Goal: Check status: Check status

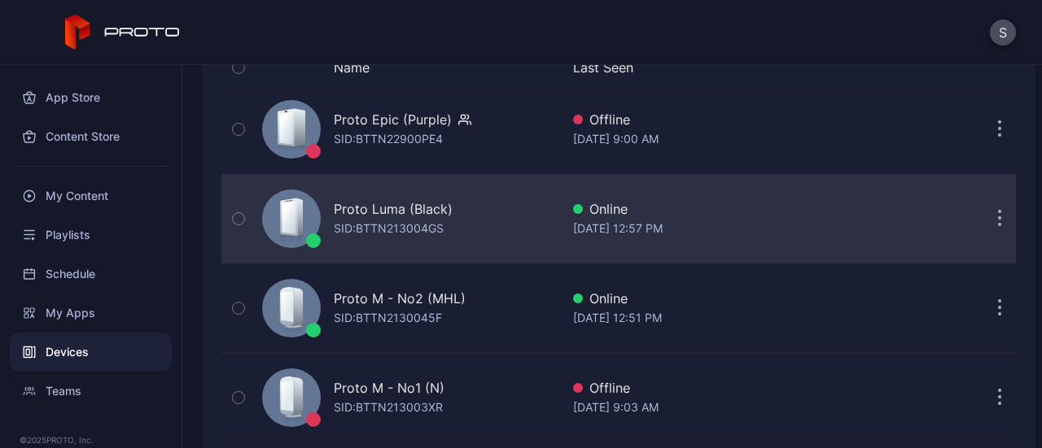
scroll to position [109, 0]
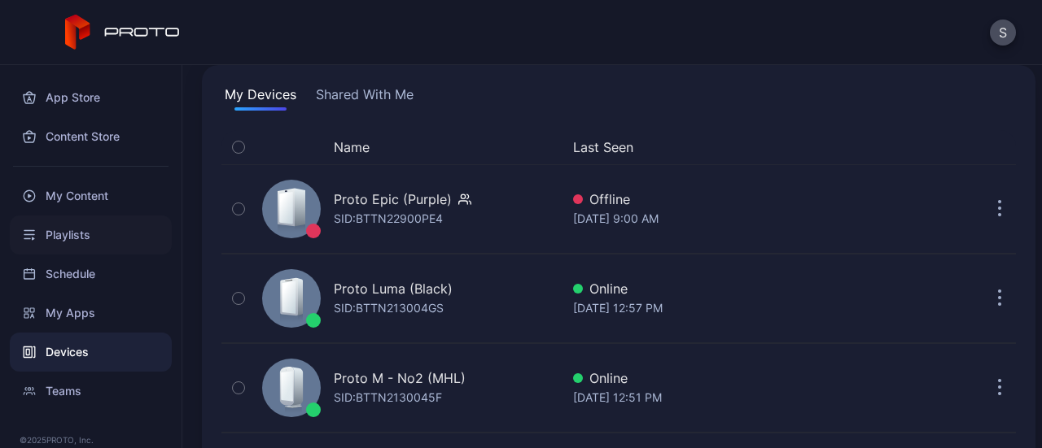
click at [88, 237] on div "Playlists" at bounding box center [91, 235] width 162 height 39
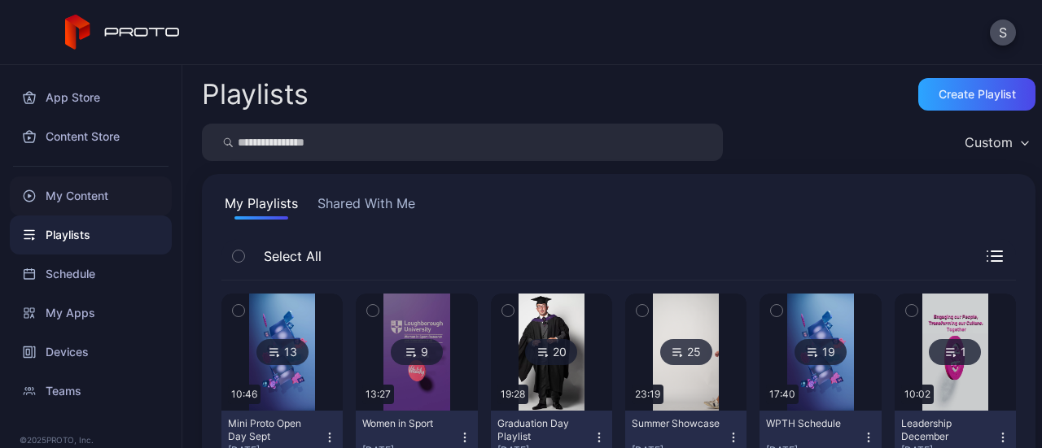
click at [96, 189] on div "My Content" at bounding box center [91, 196] width 162 height 39
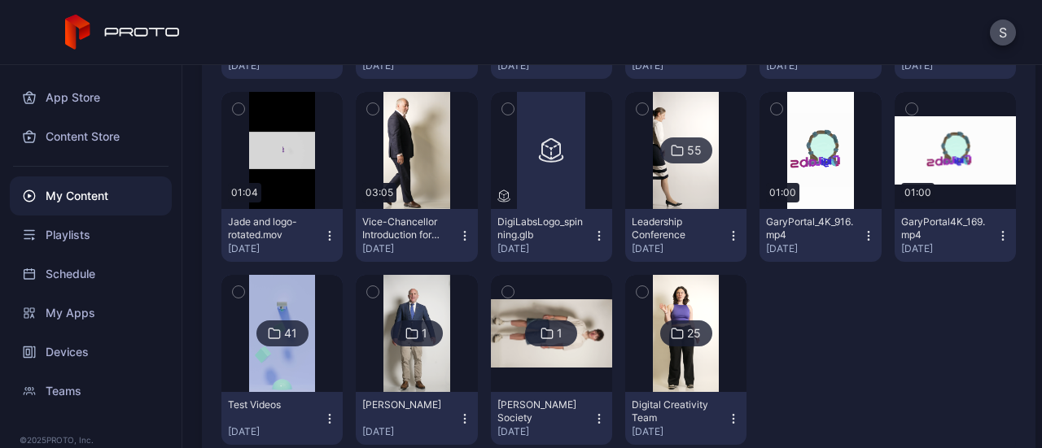
scroll to position [566, 0]
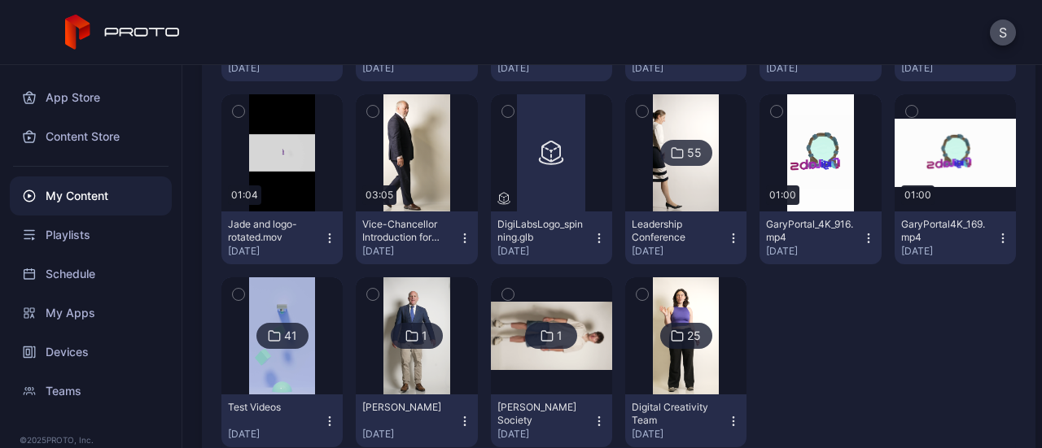
click at [671, 156] on icon at bounding box center [677, 153] width 13 height 20
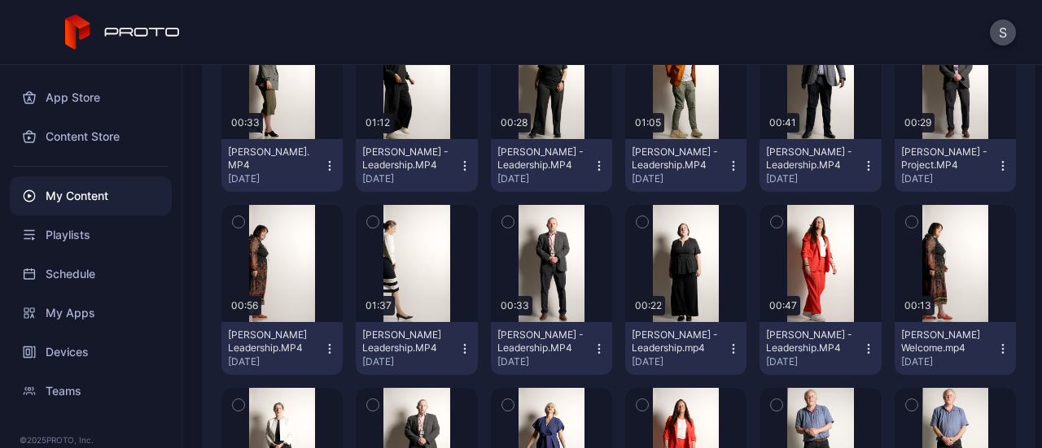
scroll to position [600, 0]
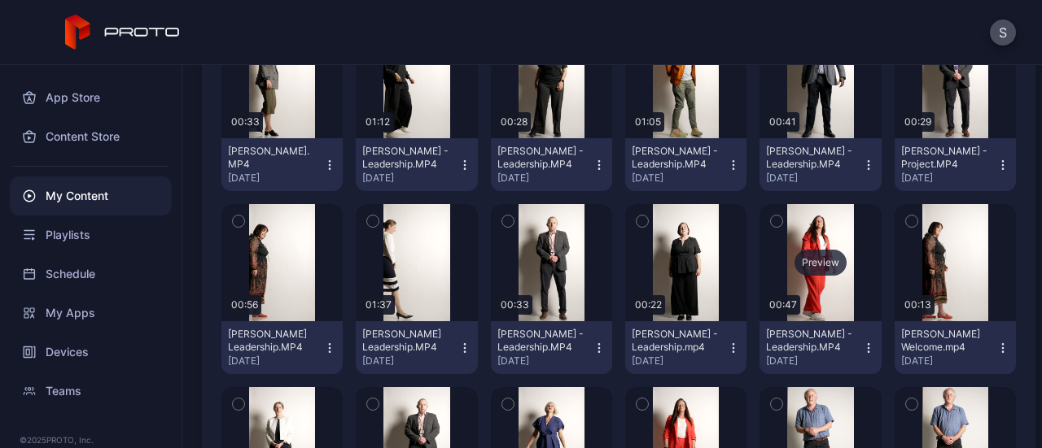
click at [805, 265] on div "Preview" at bounding box center [820, 263] width 52 height 26
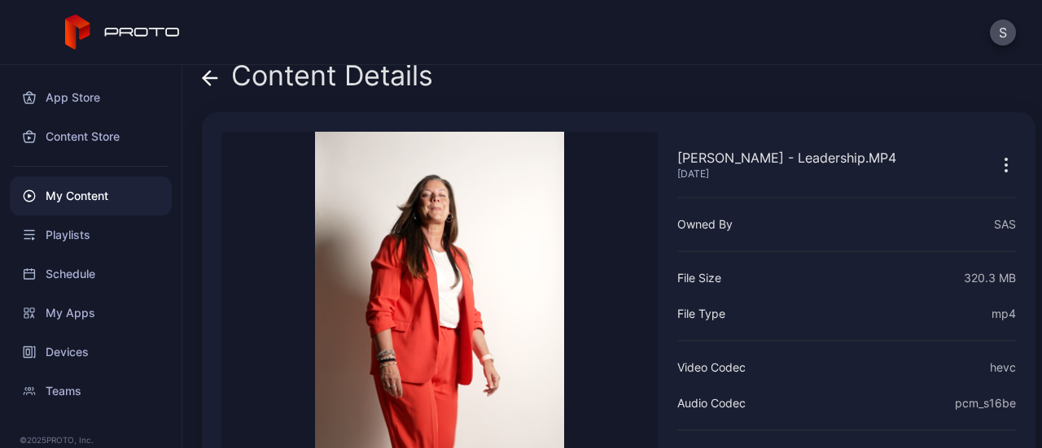
scroll to position [13, 0]
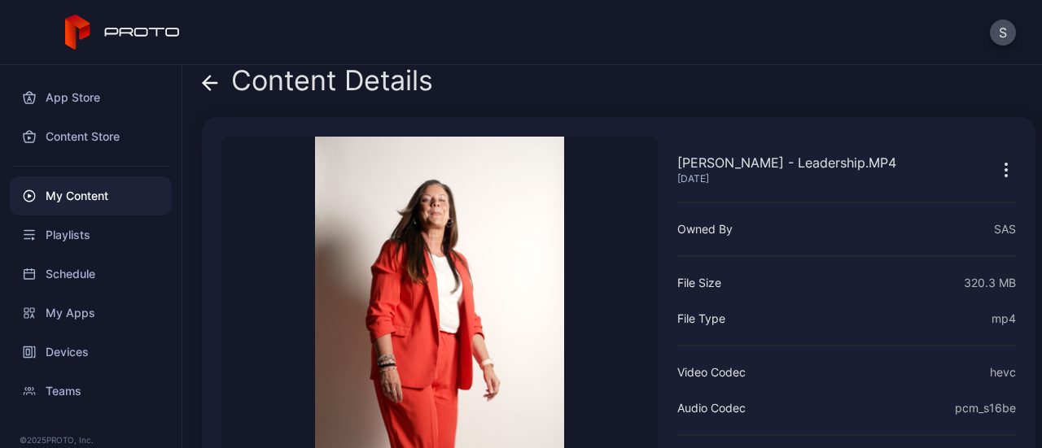
click at [213, 86] on icon at bounding box center [210, 83] width 16 height 16
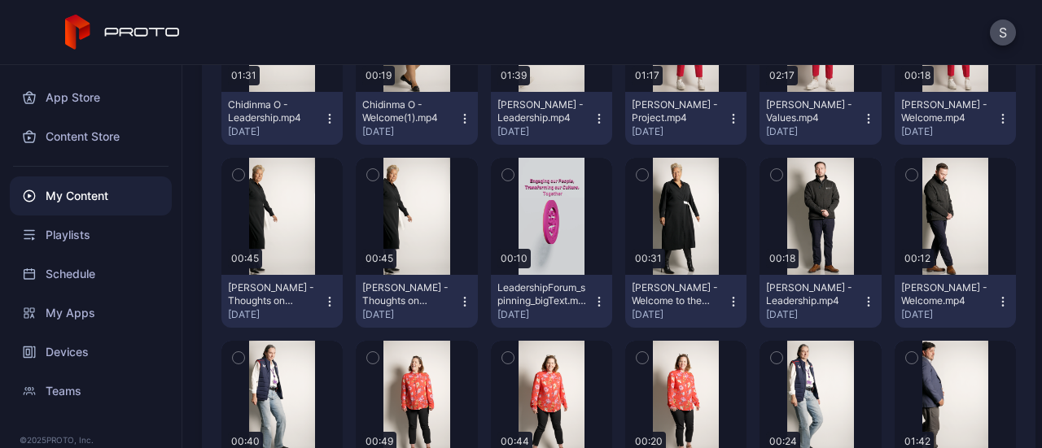
scroll to position [1208, 0]
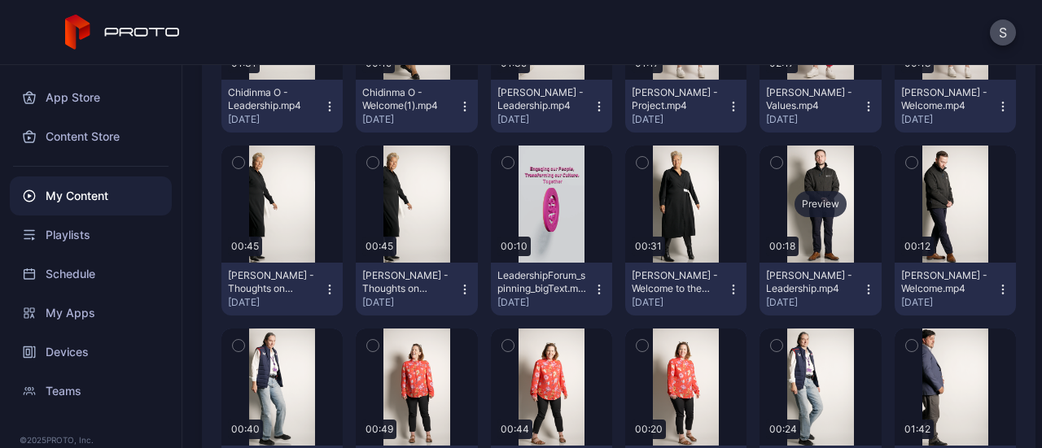
click at [809, 204] on div "Preview" at bounding box center [820, 204] width 52 height 26
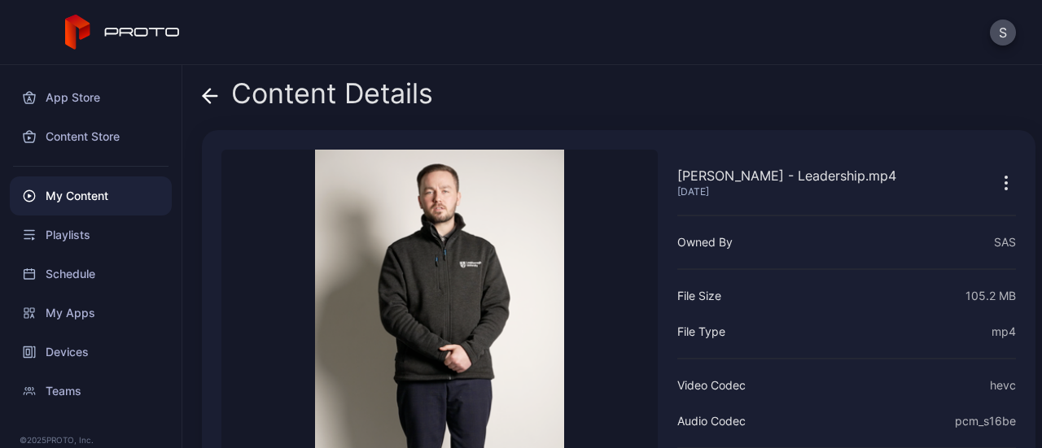
click at [199, 98] on div "Content Details [PERSON_NAME] - Leadership.mp4 [DATE] Sorry, your browser doesn…" at bounding box center [611, 256] width 859 height 383
click at [209, 94] on icon at bounding box center [210, 96] width 16 height 16
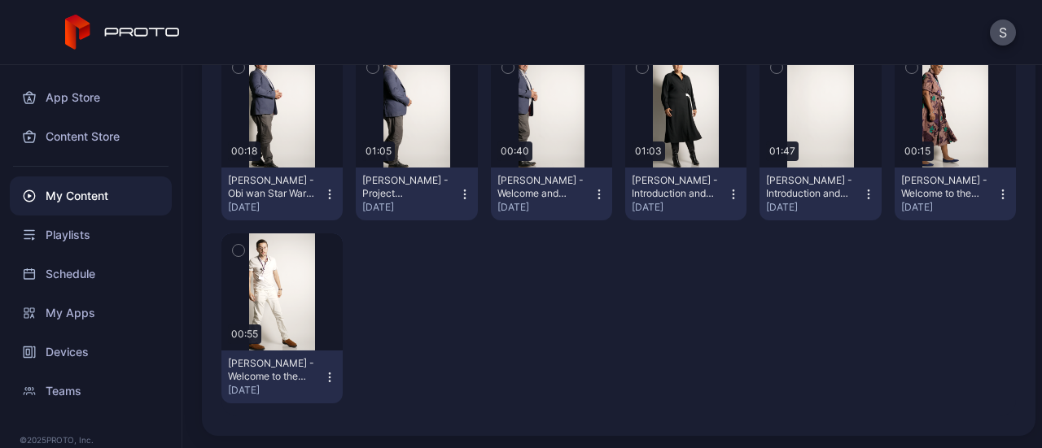
scroll to position [1584, 0]
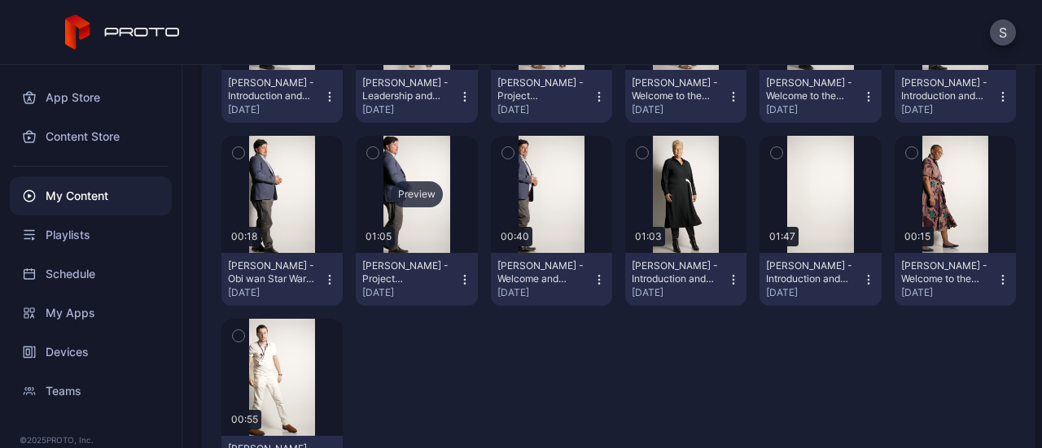
click at [398, 198] on div "Preview" at bounding box center [417, 194] width 52 height 26
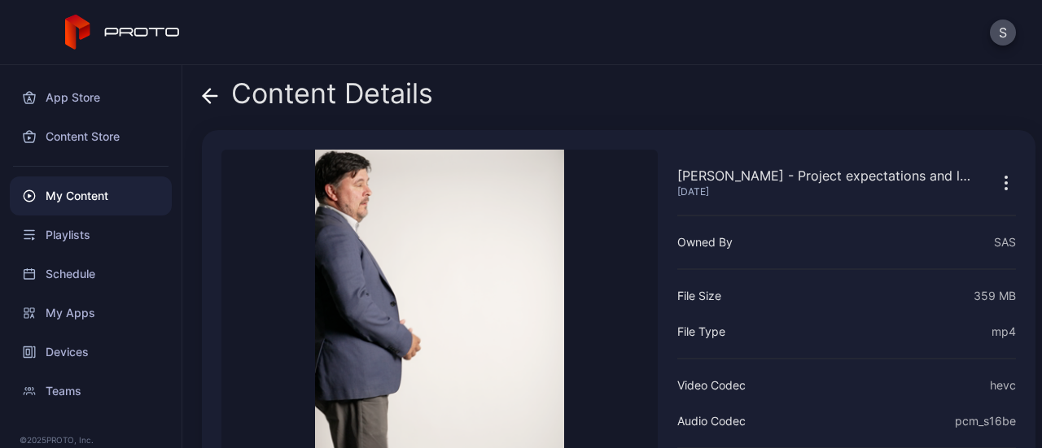
click at [210, 89] on icon at bounding box center [206, 96] width 7 height 14
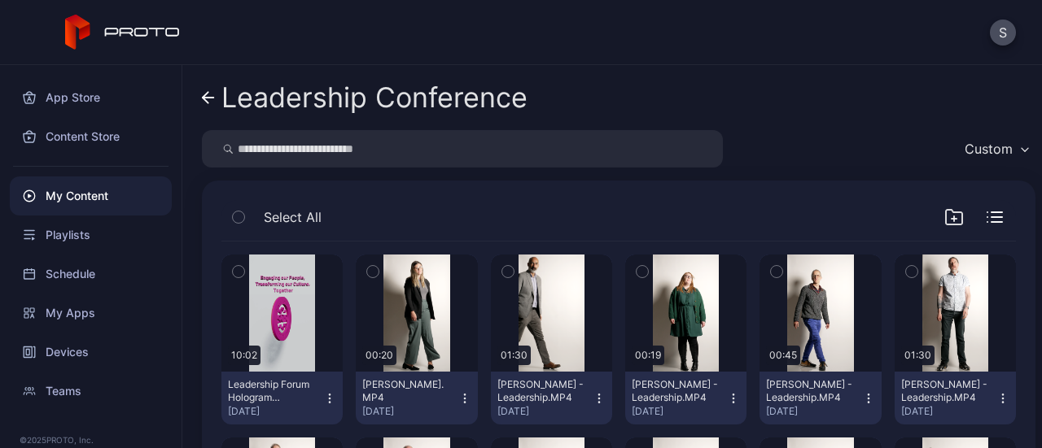
scroll to position [1584, 0]
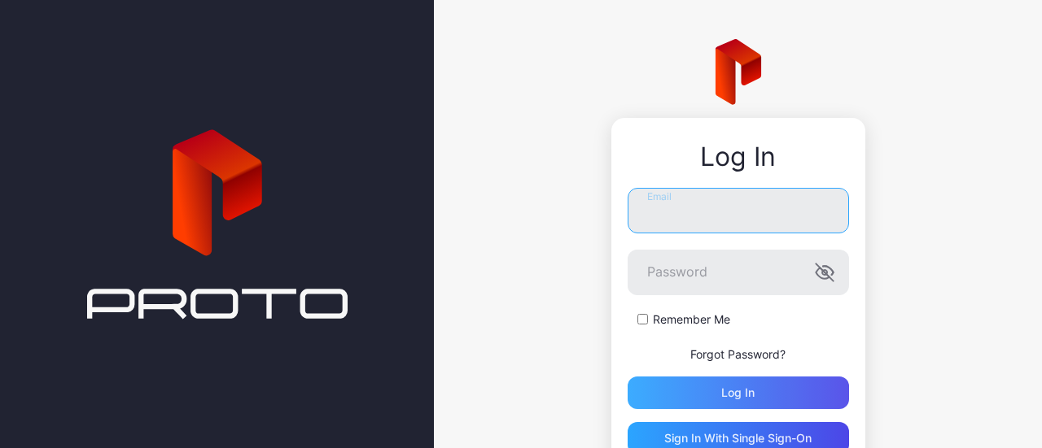
type input "**********"
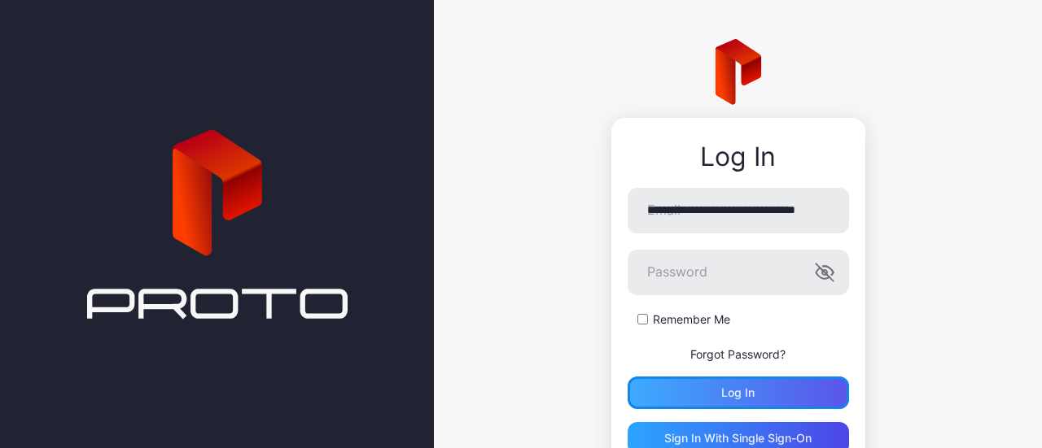
click at [703, 396] on div "Log in" at bounding box center [738, 393] width 221 height 33
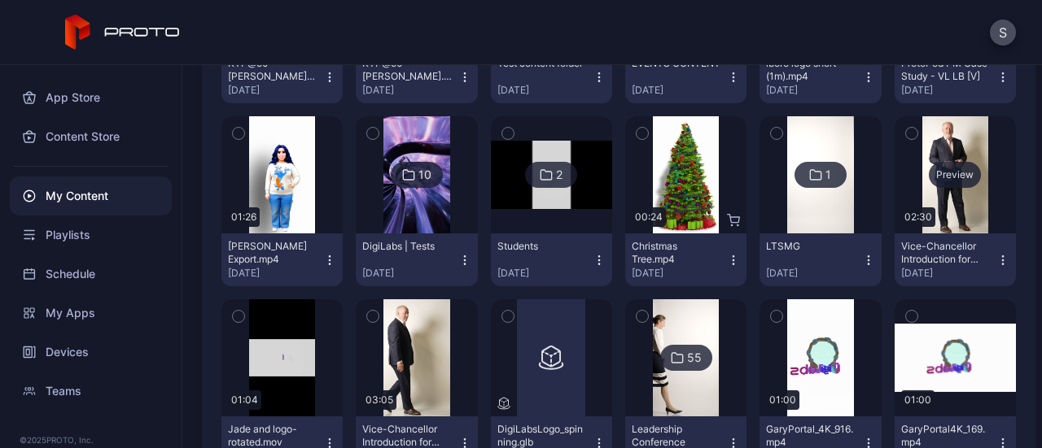
scroll to position [361, 0]
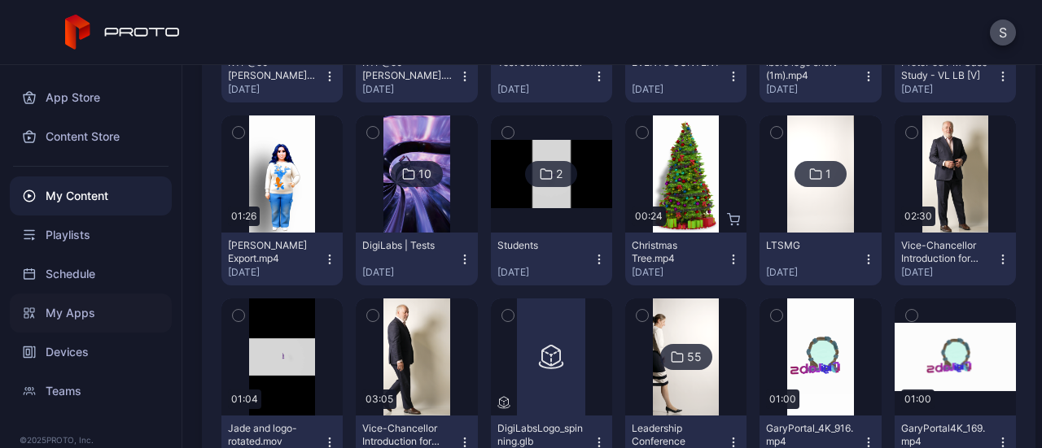
click at [68, 312] on div "My Apps" at bounding box center [91, 313] width 162 height 39
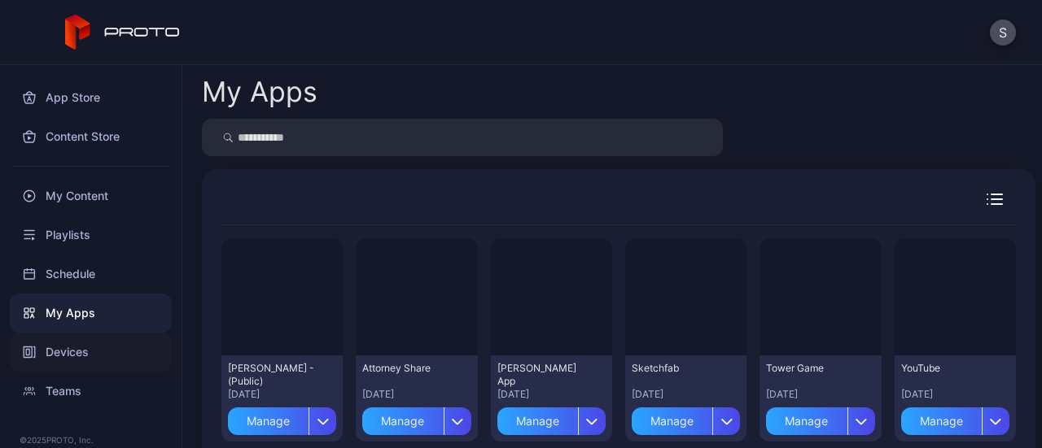
click at [75, 339] on div "Devices" at bounding box center [91, 352] width 162 height 39
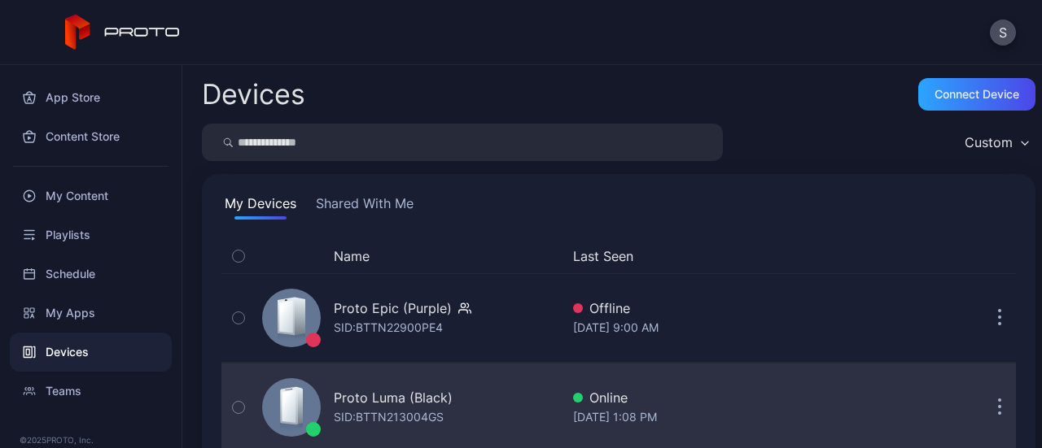
click at [477, 411] on div "Proto Luma (Black) SID: BTTN213004GS" at bounding box center [408, 407] width 304 height 81
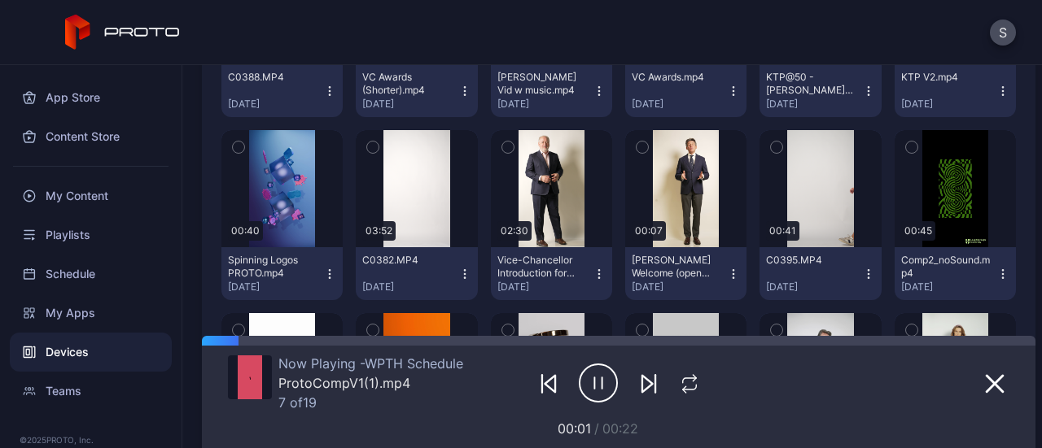
scroll to position [667, 0]
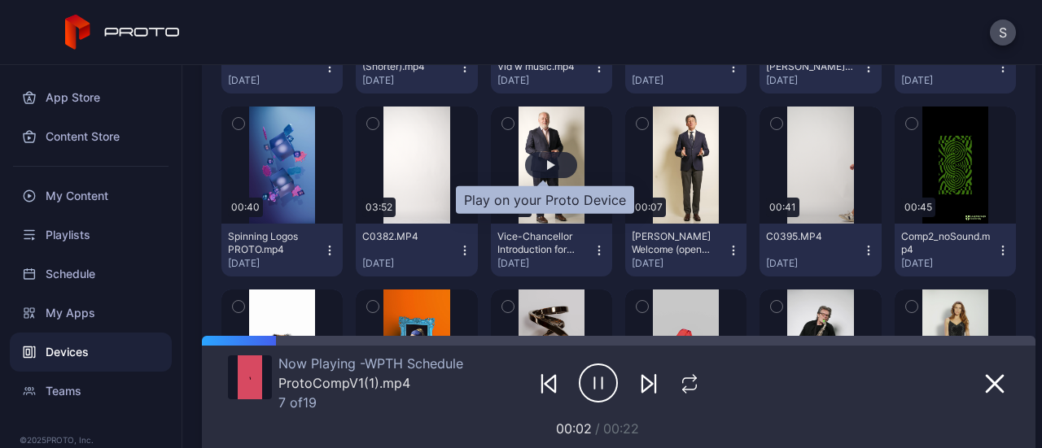
click at [552, 152] on div "button" at bounding box center [551, 165] width 52 height 26
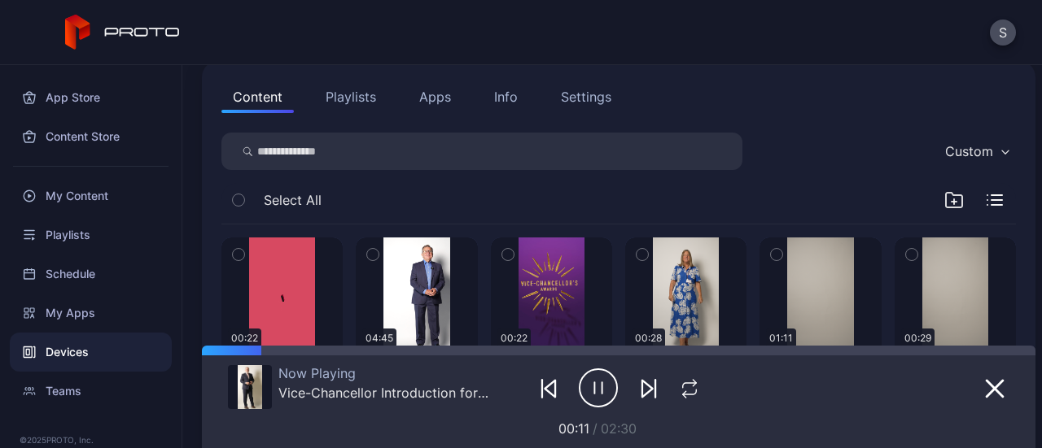
scroll to position [0, 0]
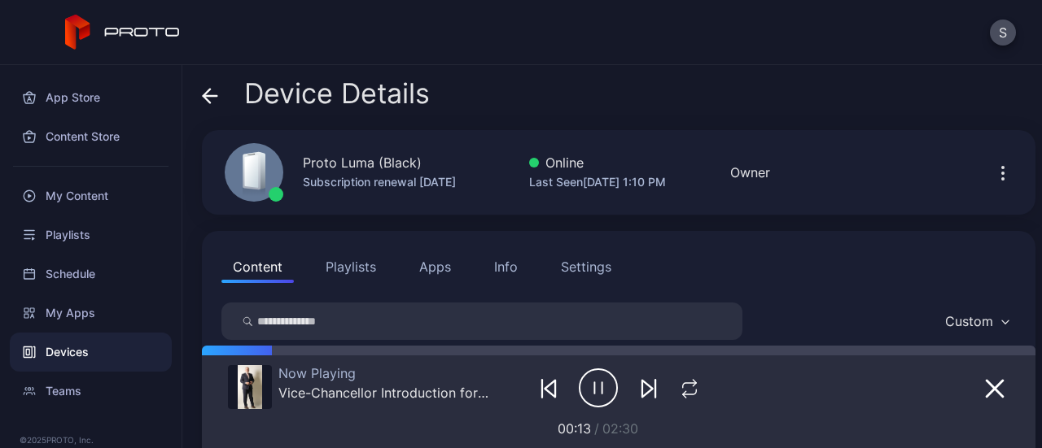
click at [502, 273] on div "Info" at bounding box center [506, 267] width 24 height 20
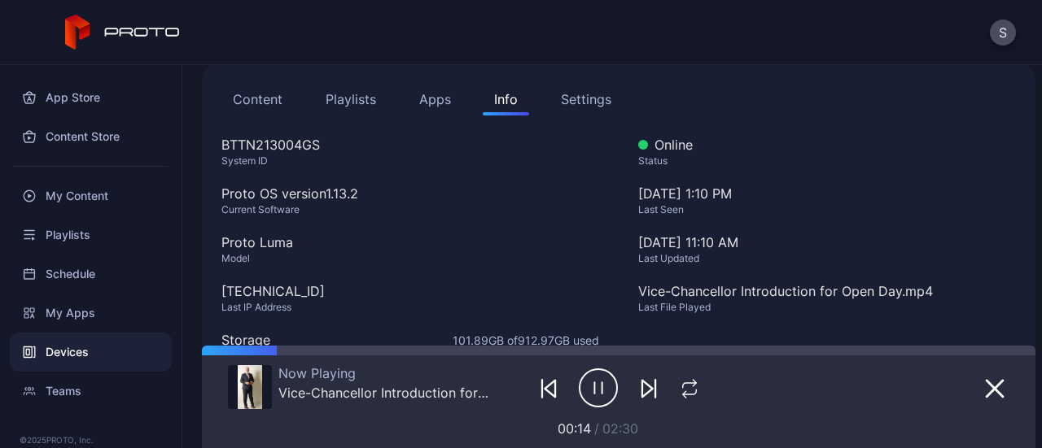
scroll to position [327, 0]
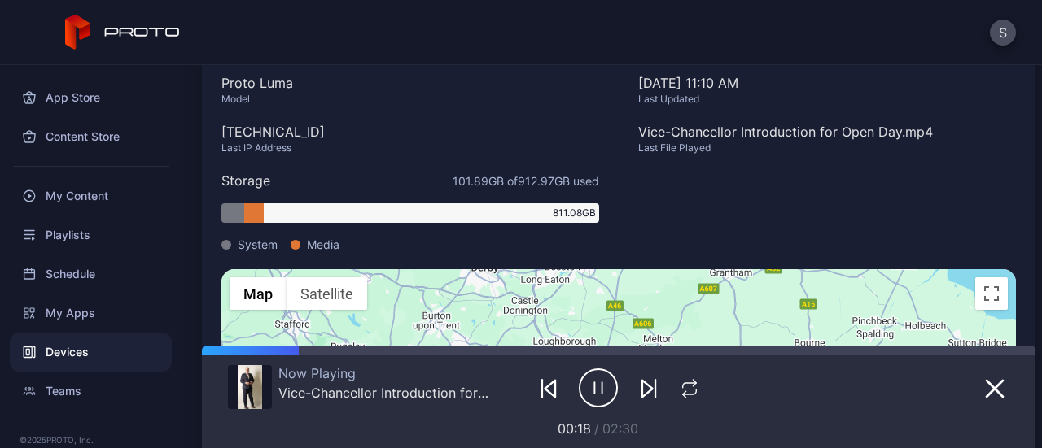
click at [676, 186] on div "Online Status [DATE] 1:10 PM Last Seen [DATE] 11:10 AM Last Updated Vice-Chance…" at bounding box center [827, 123] width 378 height 294
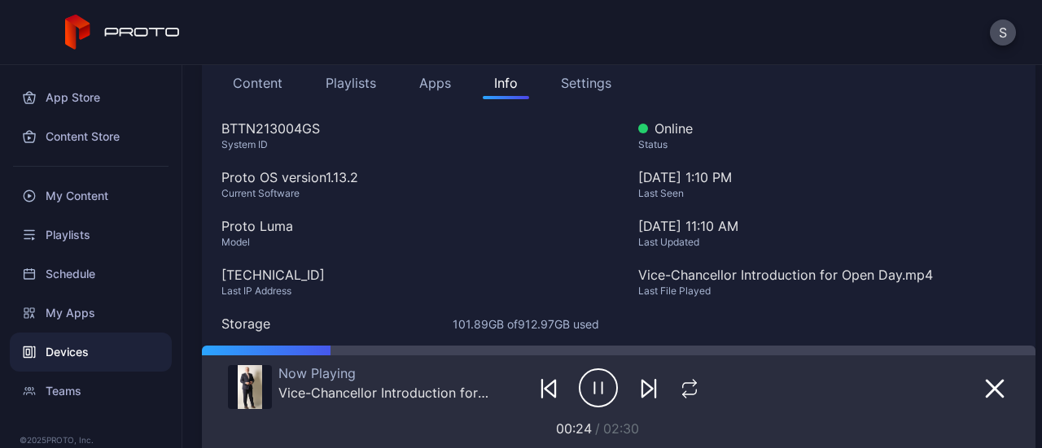
scroll to position [0, 0]
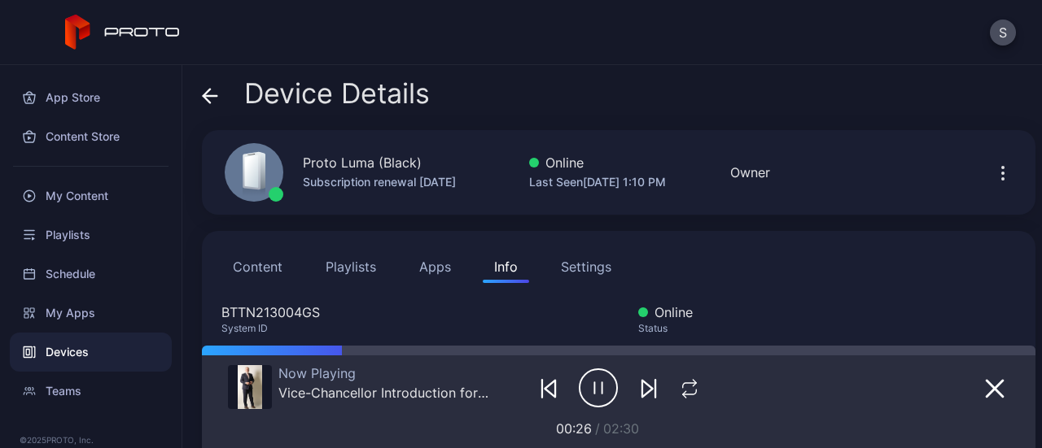
click at [247, 255] on button "Content" at bounding box center [257, 267] width 72 height 33
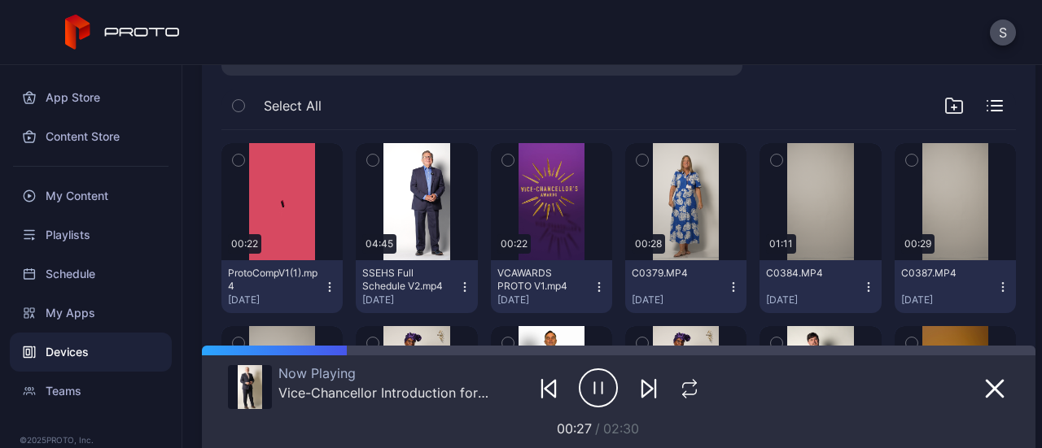
scroll to position [339, 0]
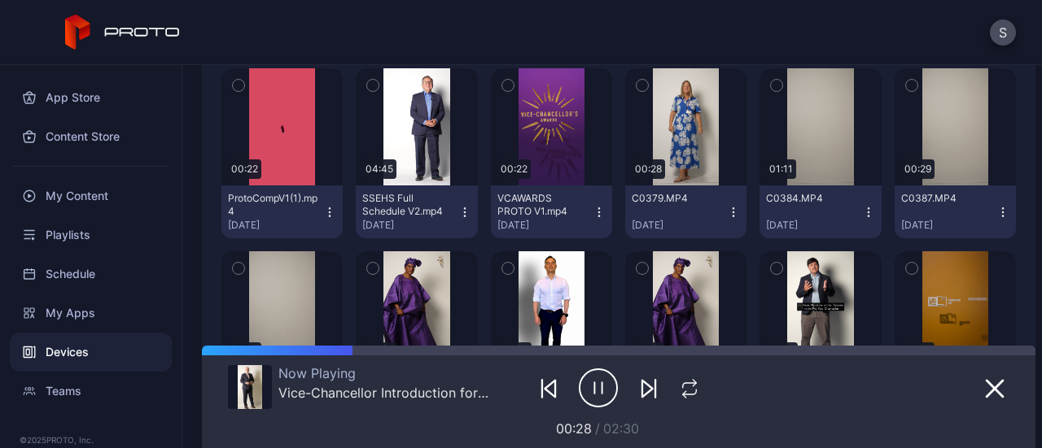
click at [685, 400] on div at bounding box center [618, 388] width 171 height 46
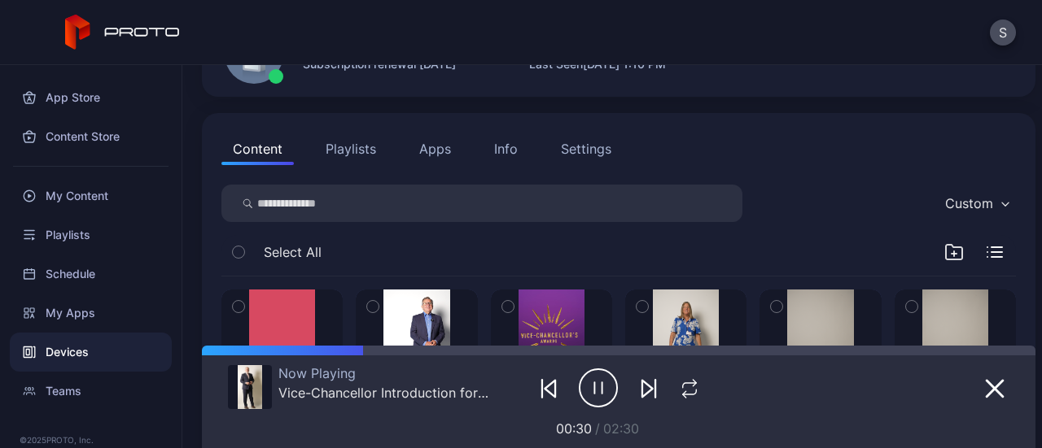
scroll to position [116, 0]
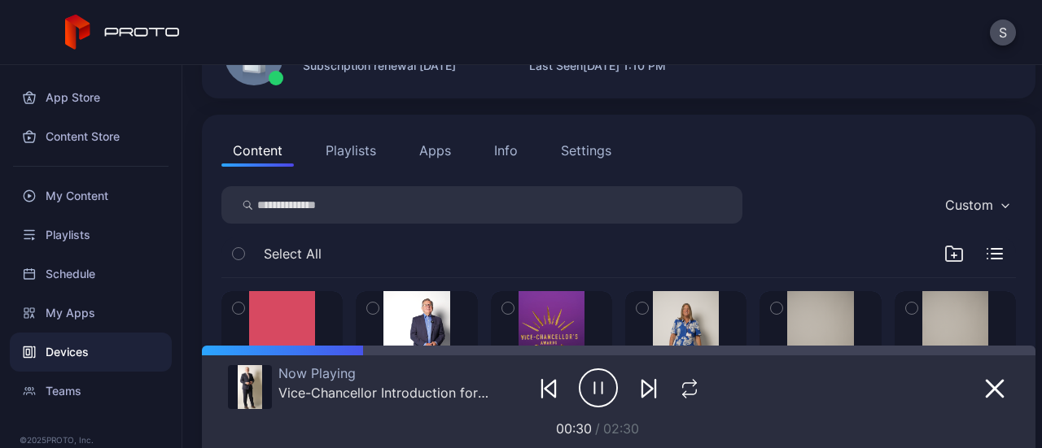
click at [360, 152] on button "Playlists" at bounding box center [350, 150] width 73 height 33
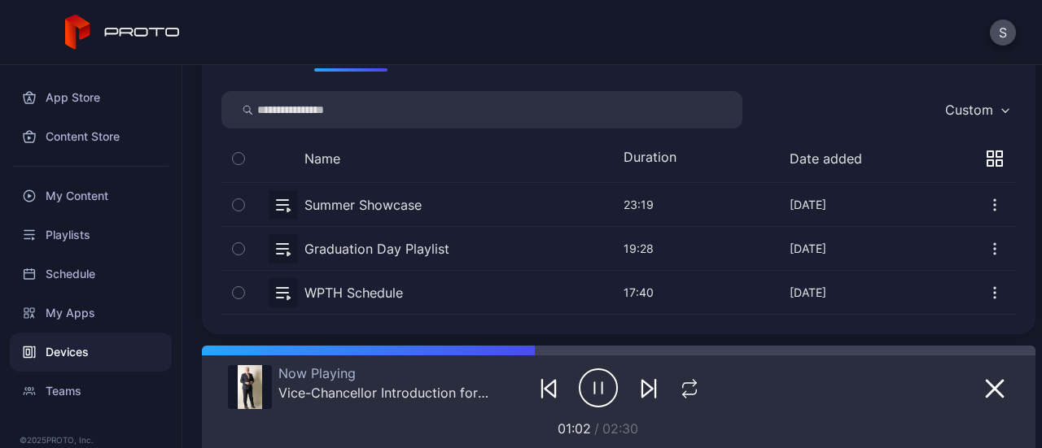
scroll to position [0, 0]
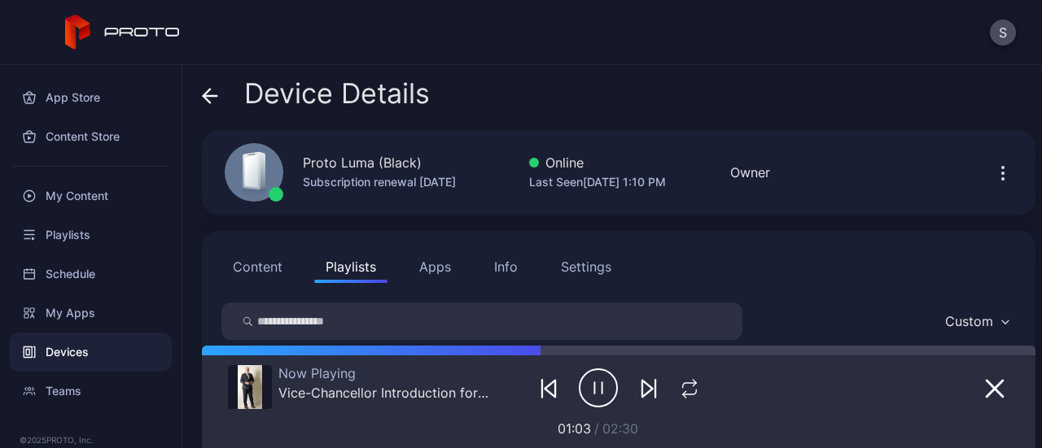
click at [342, 256] on button "Playlists" at bounding box center [350, 267] width 73 height 33
click at [256, 276] on button "Content" at bounding box center [257, 267] width 72 height 33
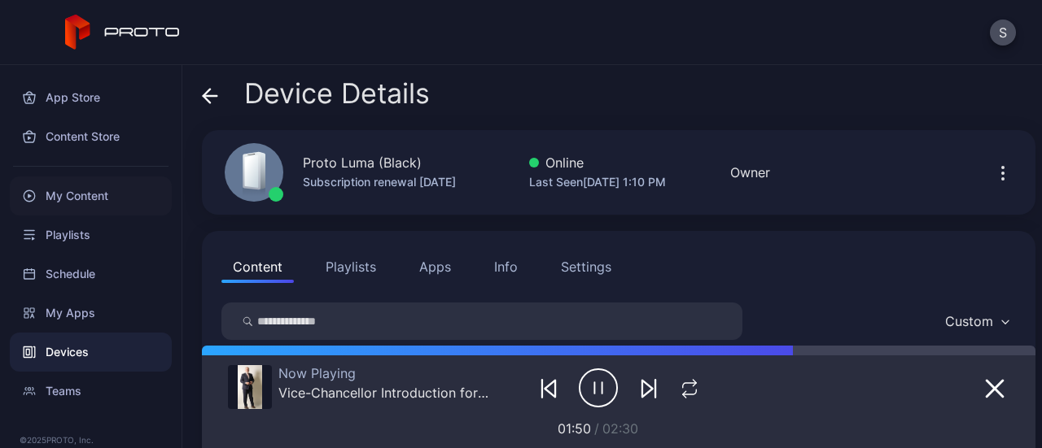
click at [94, 207] on div "My Content" at bounding box center [91, 196] width 162 height 39
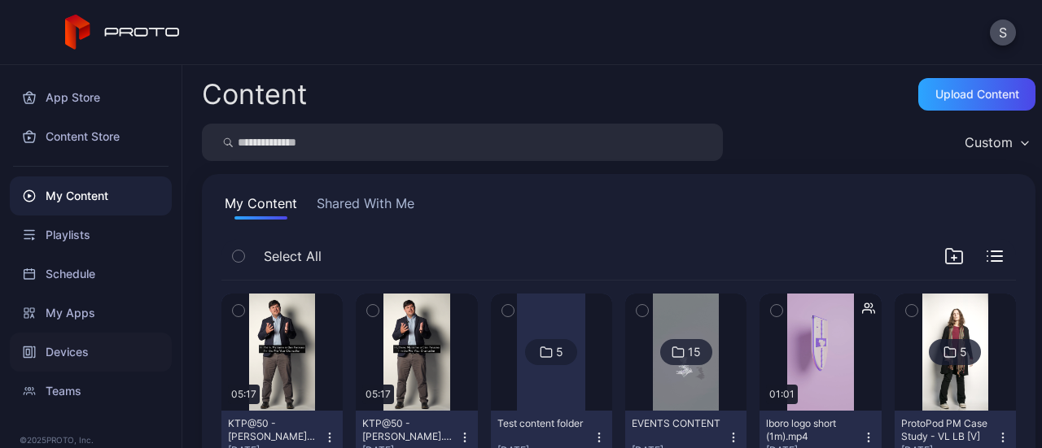
click at [77, 347] on div "Devices" at bounding box center [91, 352] width 162 height 39
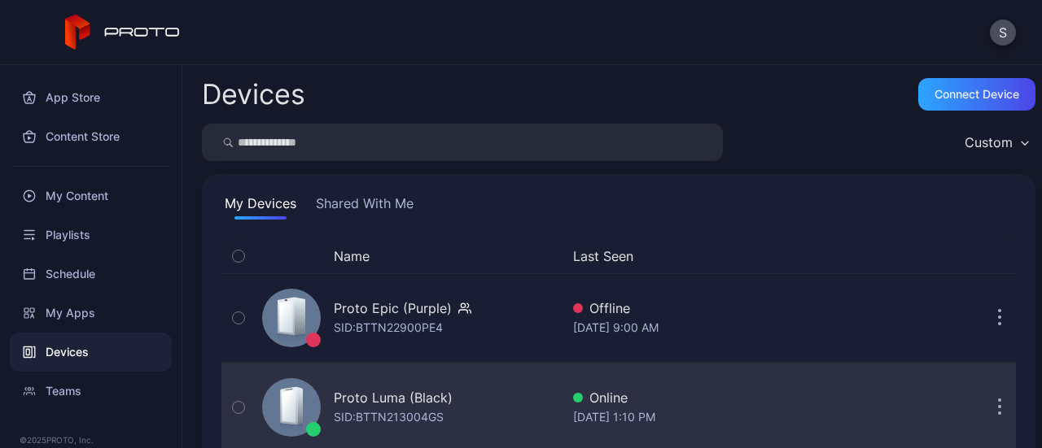
click at [460, 396] on div "Proto Luma (Black) SID: BTTN213004GS" at bounding box center [408, 407] width 304 height 81
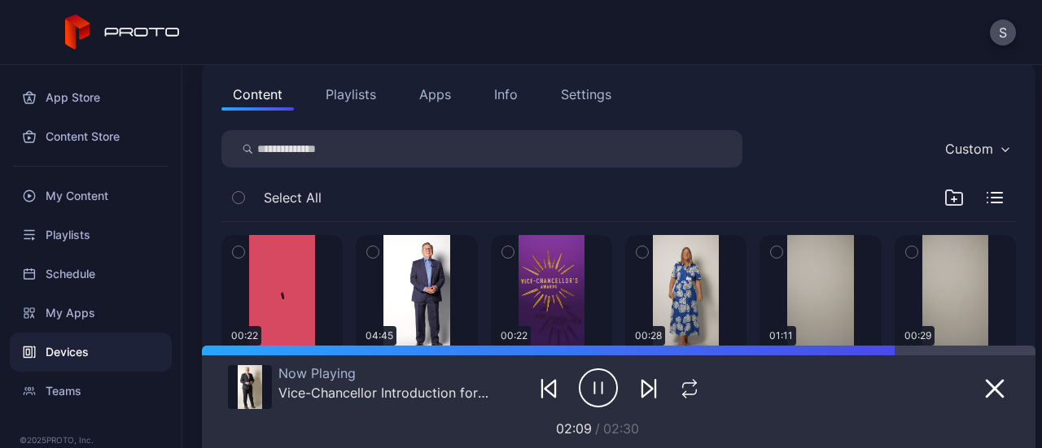
scroll to position [49, 0]
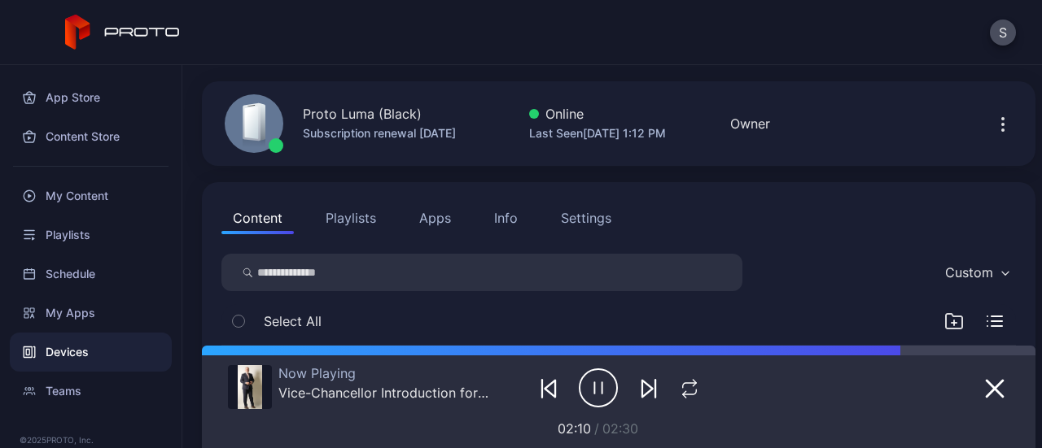
click at [352, 209] on button "Playlists" at bounding box center [350, 218] width 73 height 33
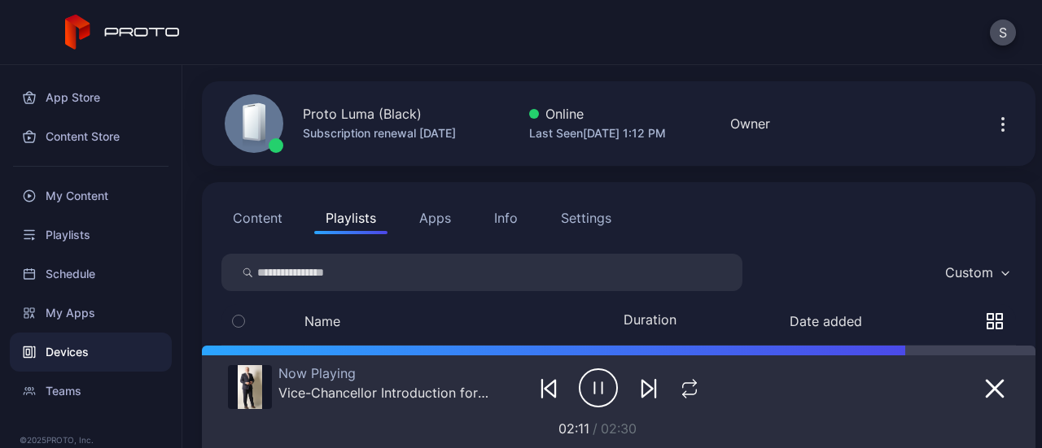
scroll to position [212, 0]
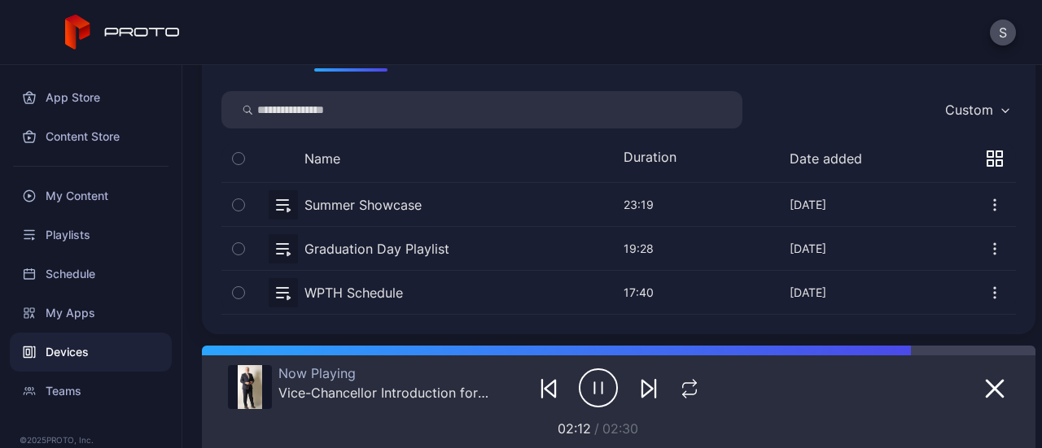
click at [422, 253] on button "button" at bounding box center [618, 248] width 794 height 43
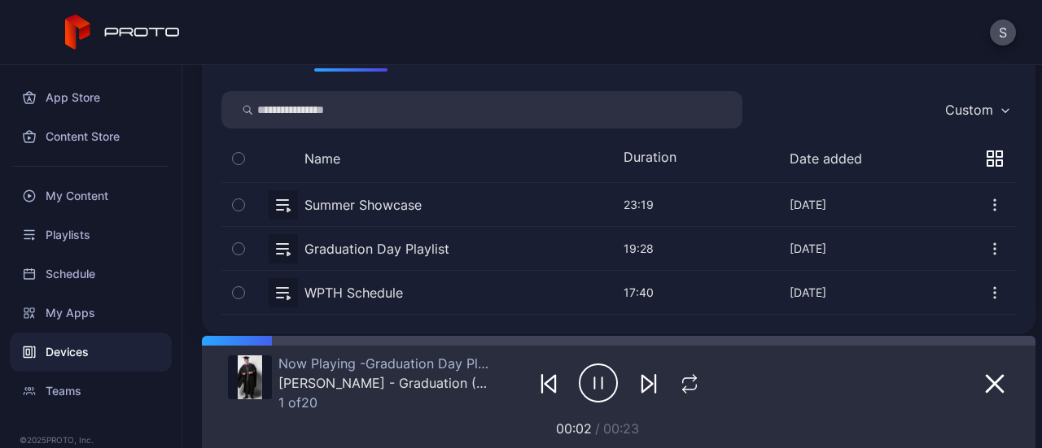
click at [360, 291] on button "button" at bounding box center [618, 292] width 794 height 43
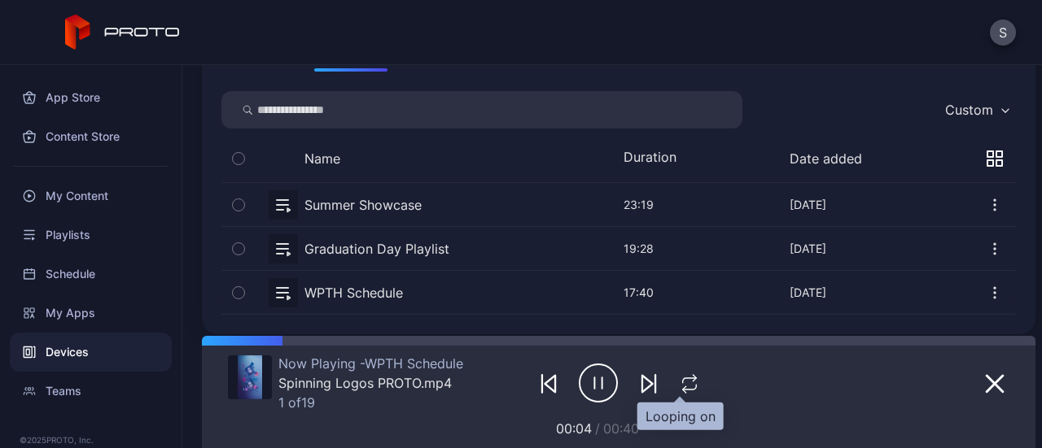
click at [682, 389] on icon "button" at bounding box center [689, 387] width 14 height 5
click at [683, 383] on icon "button" at bounding box center [689, 384] width 27 height 20
click at [838, 63] on div "S" at bounding box center [521, 32] width 1042 height 65
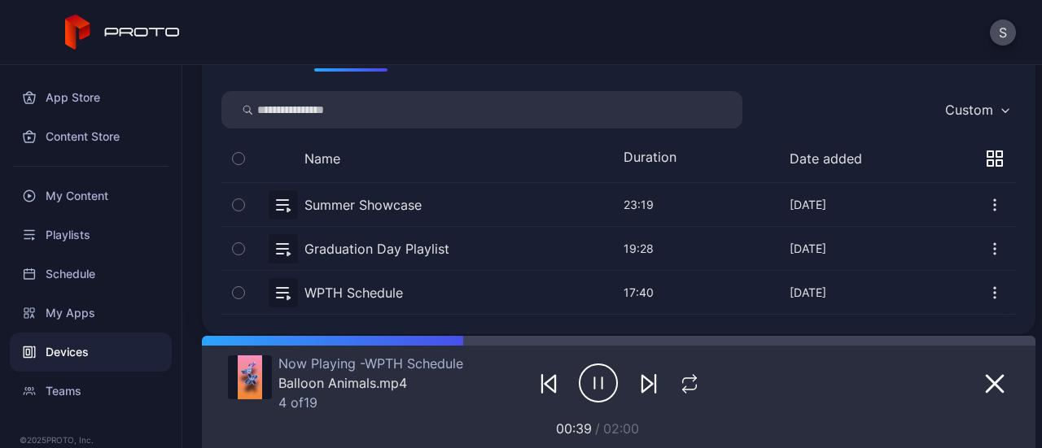
click at [531, 55] on div "S" at bounding box center [521, 32] width 1042 height 65
click at [103, 211] on div "My Content" at bounding box center [91, 196] width 162 height 39
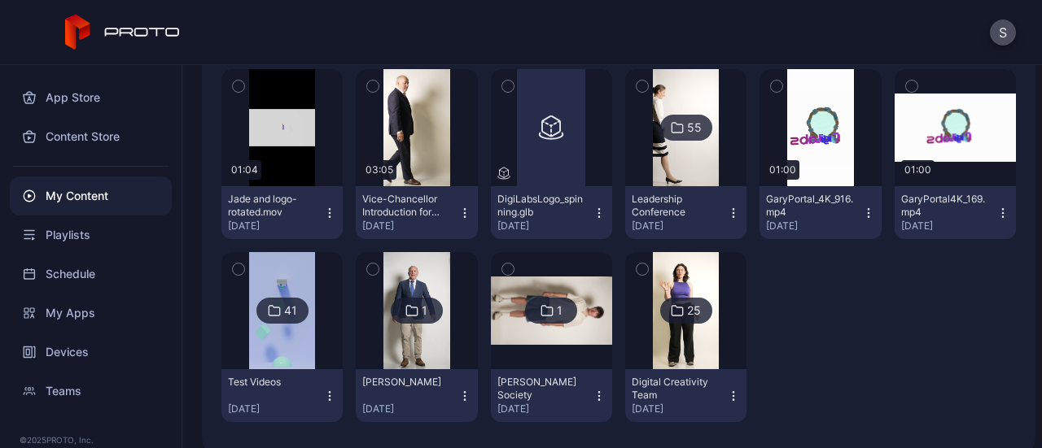
scroll to position [592, 0]
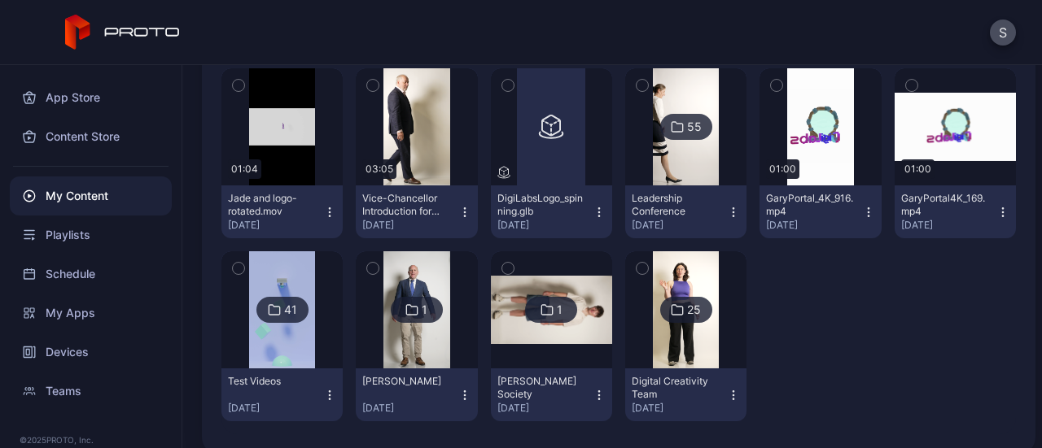
click at [866, 374] on div "Preview 05:17 KTP@50 - [PERSON_NAME] V3.mp4 [DATE] Preview 05:17 KTP@50 - [PERS…" at bounding box center [618, 62] width 794 height 746
